Goal: Navigation & Orientation: Find specific page/section

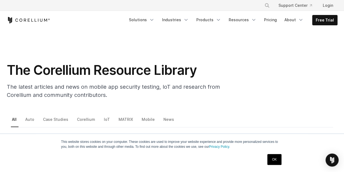
click at [281, 162] on link "OK" at bounding box center [274, 159] width 14 height 11
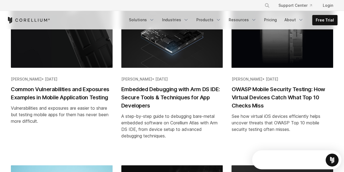
click at [37, 92] on h2 "Common Vulnerabilities and Exposures Examples in Mobile Application Testing" at bounding box center [62, 93] width 102 height 16
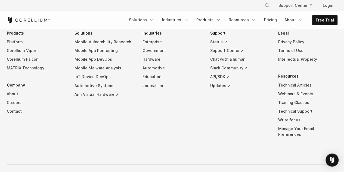
scroll to position [2486, 0]
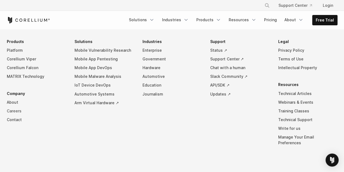
click at [15, 107] on link "Careers" at bounding box center [36, 110] width 59 height 9
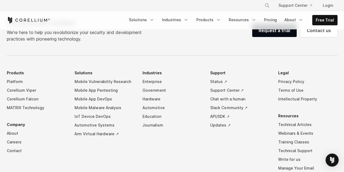
scroll to position [571, 0]
